Goal: Navigation & Orientation: Find specific page/section

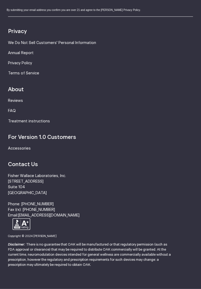
scroll to position [2457, 0]
click at [65, 140] on strong "For Version 1.0 Customers" at bounding box center [42, 136] width 68 height 5
click at [23, 150] on link "Accessories" at bounding box center [19, 148] width 23 height 4
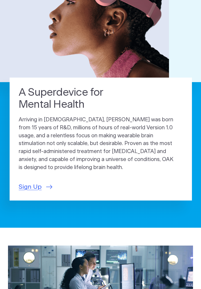
scroll to position [100, 0]
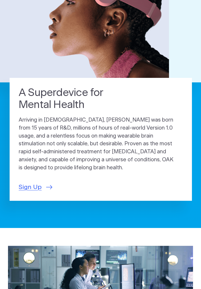
click at [34, 192] on span "Sign Up" at bounding box center [30, 186] width 23 height 9
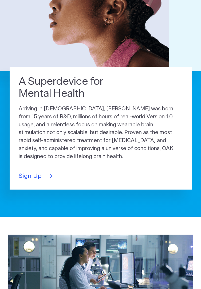
scroll to position [123, 0]
